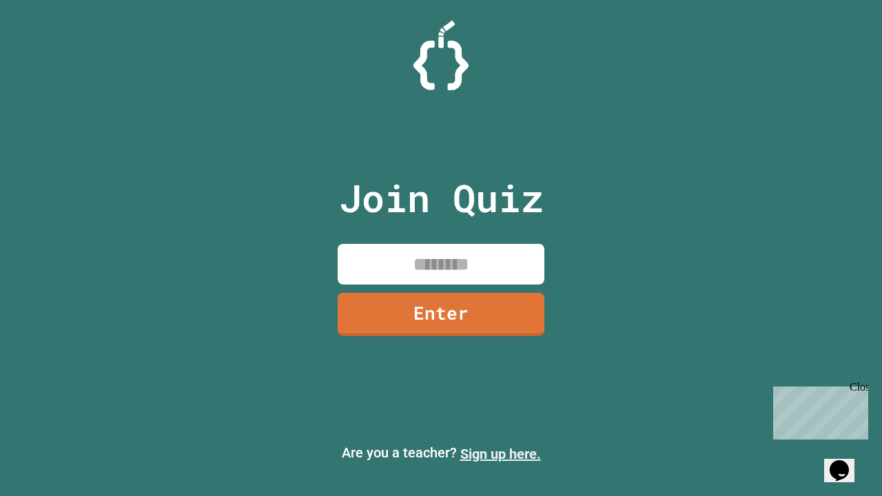
click at [500, 454] on link "Sign up here." at bounding box center [500, 454] width 81 height 17
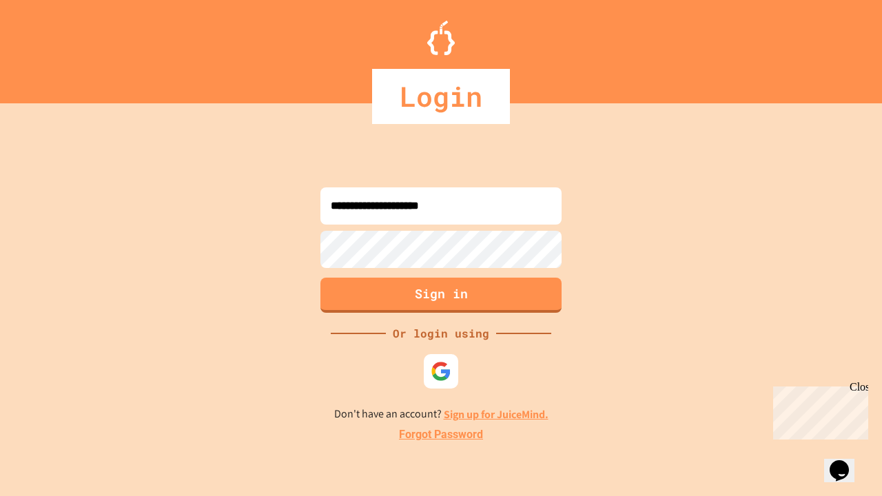
type input "**********"
